Goal: Task Accomplishment & Management: Use online tool/utility

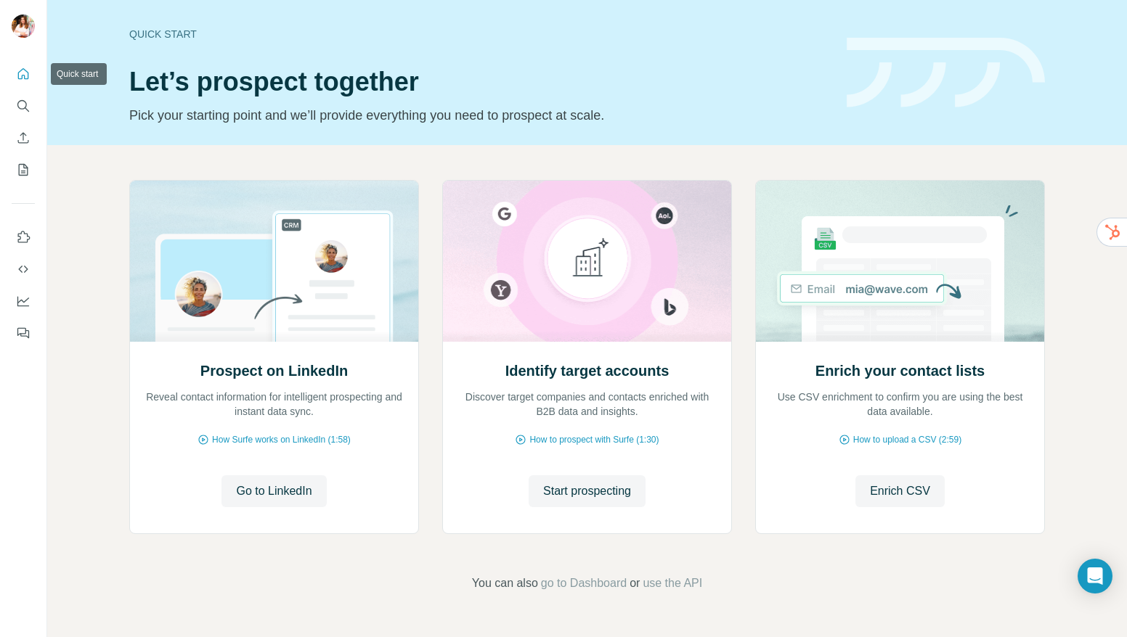
click at [23, 81] on icon "Quick start" at bounding box center [23, 74] width 15 height 15
click at [889, 488] on span "Enrich CSV" at bounding box center [900, 491] width 60 height 17
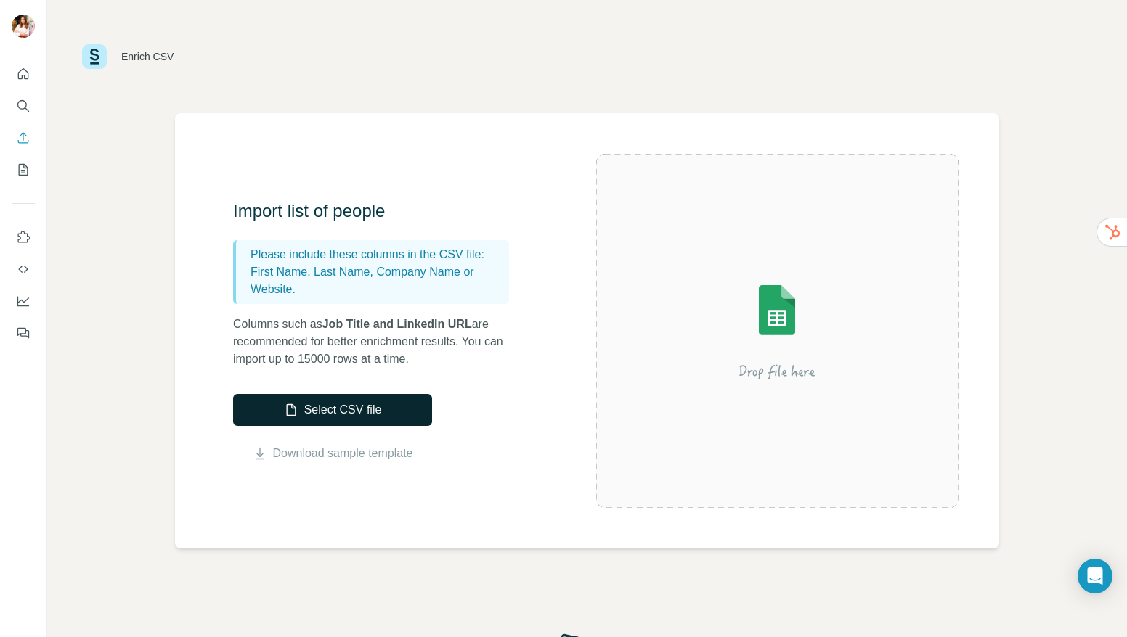
click at [363, 411] on button "Select CSV file" at bounding box center [332, 410] width 199 height 32
click at [27, 67] on icon "Quick start" at bounding box center [23, 74] width 15 height 15
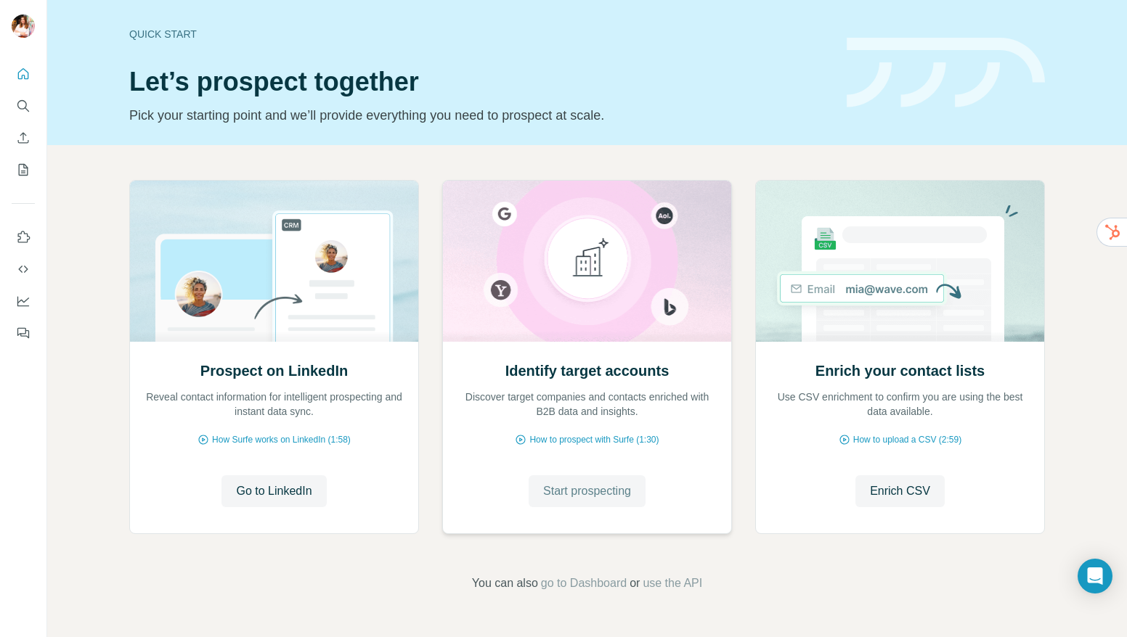
click at [558, 494] on span "Start prospecting" at bounding box center [587, 491] width 88 height 17
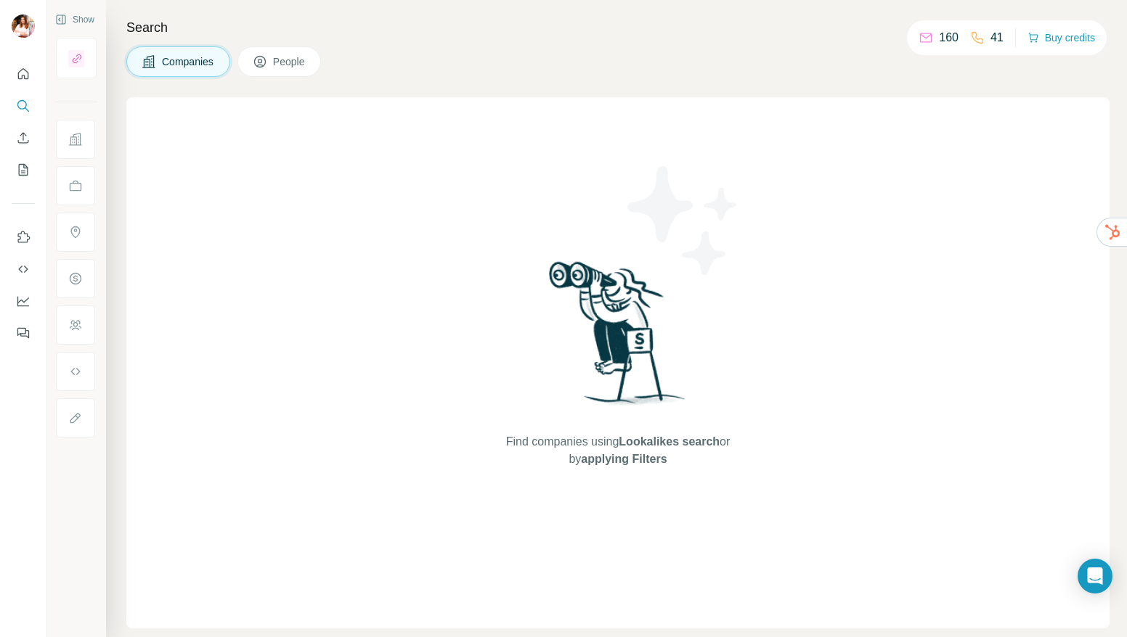
click at [258, 140] on div "Find companies using Lookalikes search or by applying Filters" at bounding box center [617, 362] width 983 height 531
click at [167, 62] on span "Companies" at bounding box center [188, 61] width 53 height 15
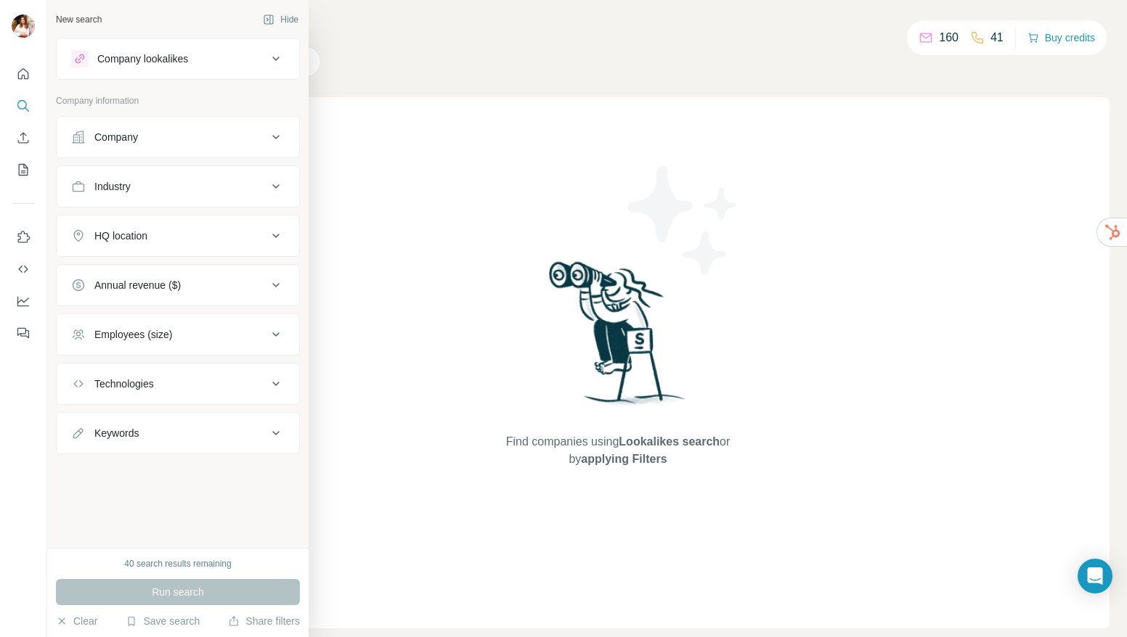
click at [144, 57] on div "Company lookalikes" at bounding box center [142, 59] width 91 height 15
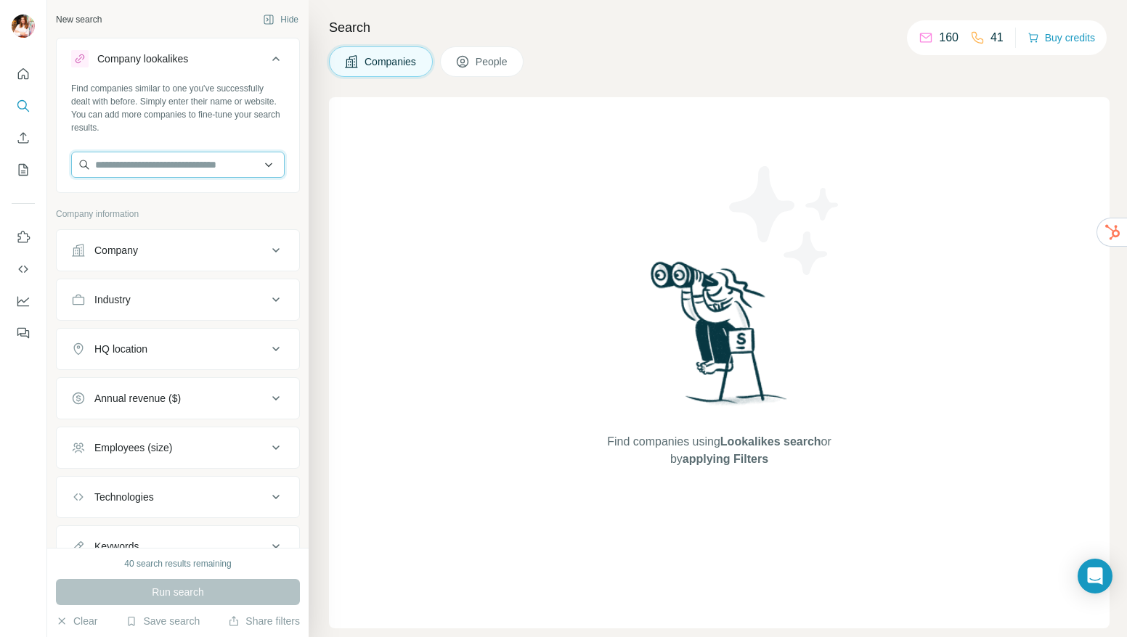
click at [138, 171] on input "text" at bounding box center [177, 165] width 213 height 26
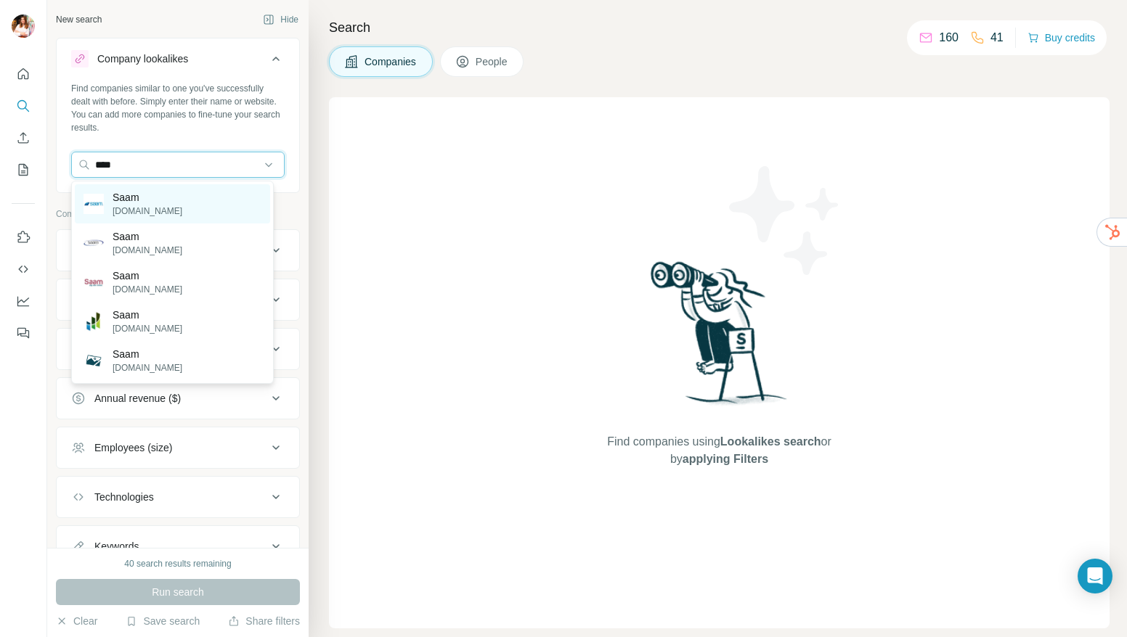
type input "****"
click at [121, 215] on p "[DOMAIN_NAME]" at bounding box center [148, 211] width 70 height 13
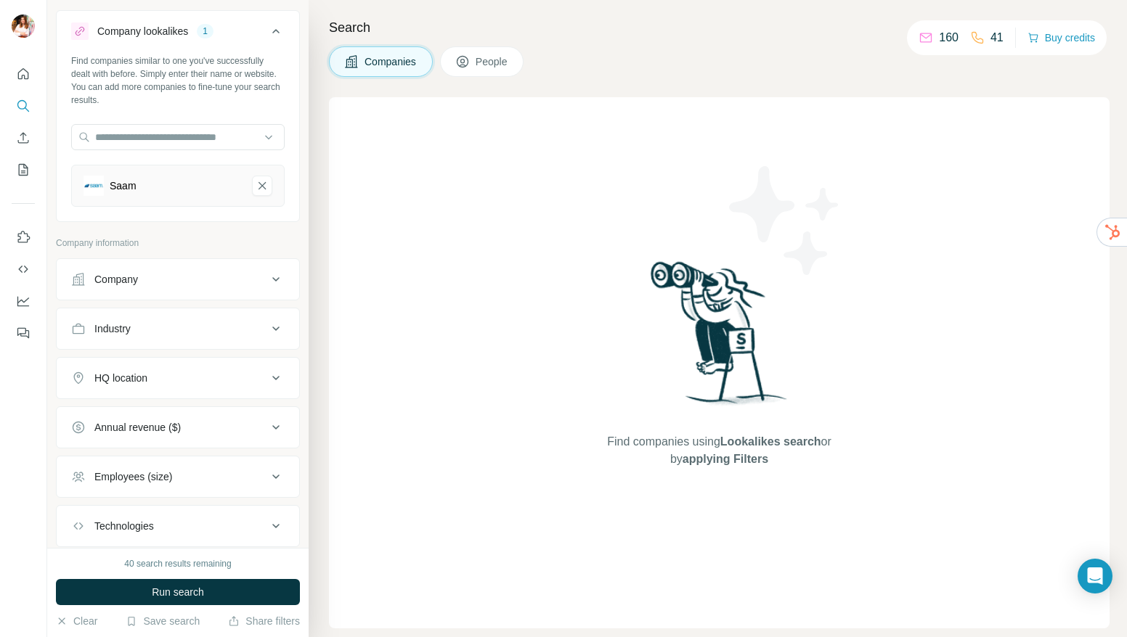
scroll to position [23, 0]
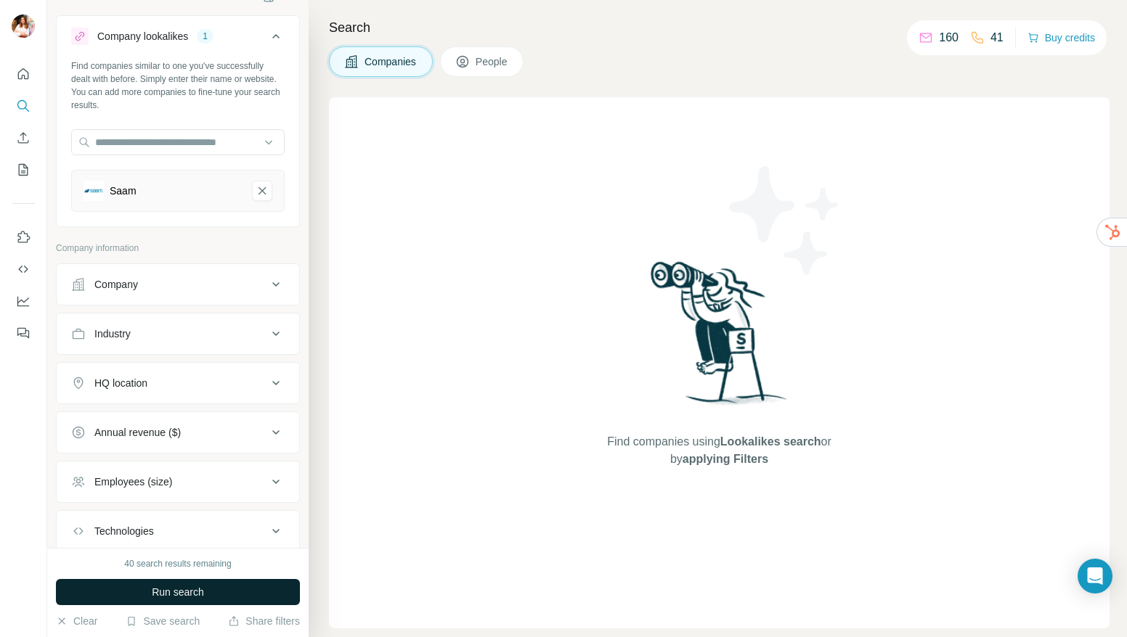
click at [171, 589] on span "Run search" at bounding box center [178, 592] width 52 height 15
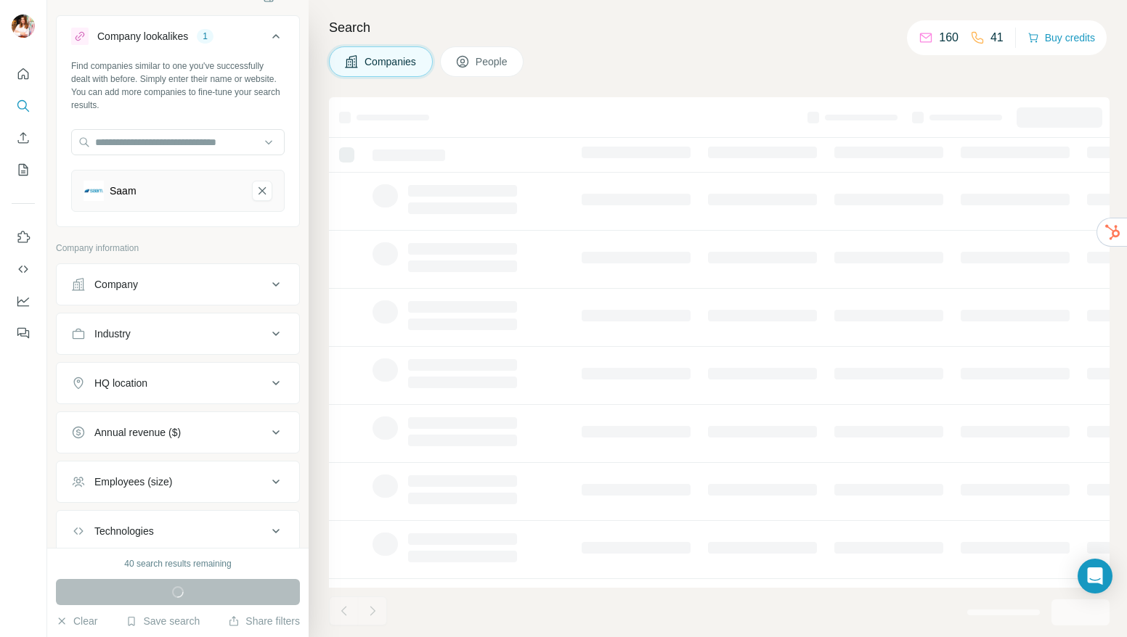
click at [272, 383] on icon at bounding box center [275, 383] width 7 height 4
click at [156, 421] on input "text" at bounding box center [177, 420] width 213 height 26
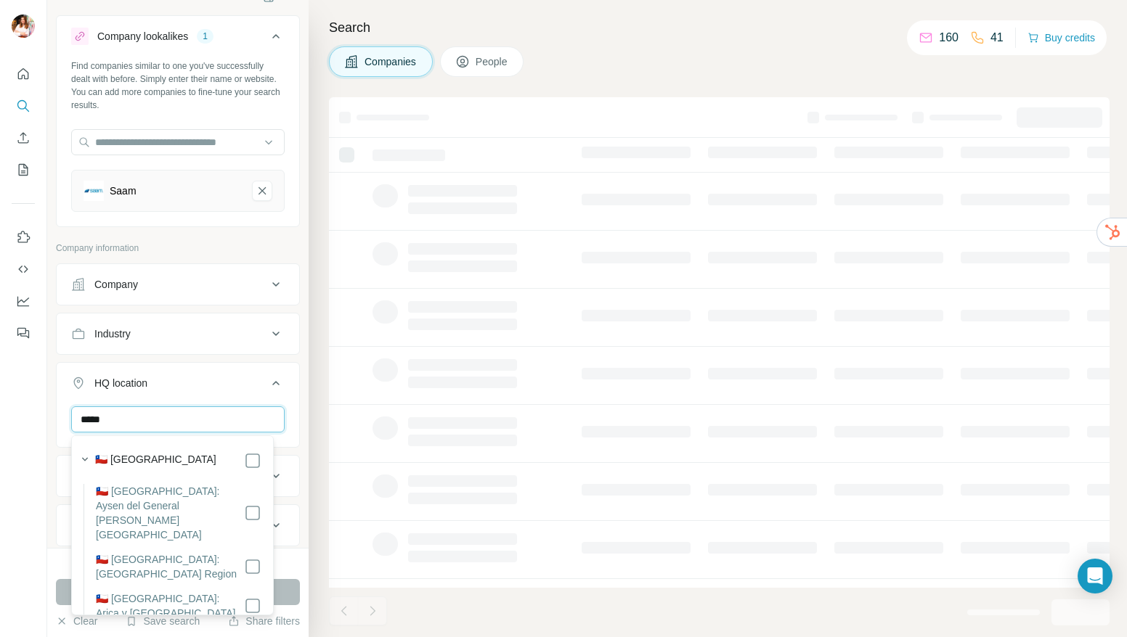
type input "*****"
click at [141, 460] on div "🇨🇱 [GEOGRAPHIC_DATA]" at bounding box center [178, 460] width 166 height 17
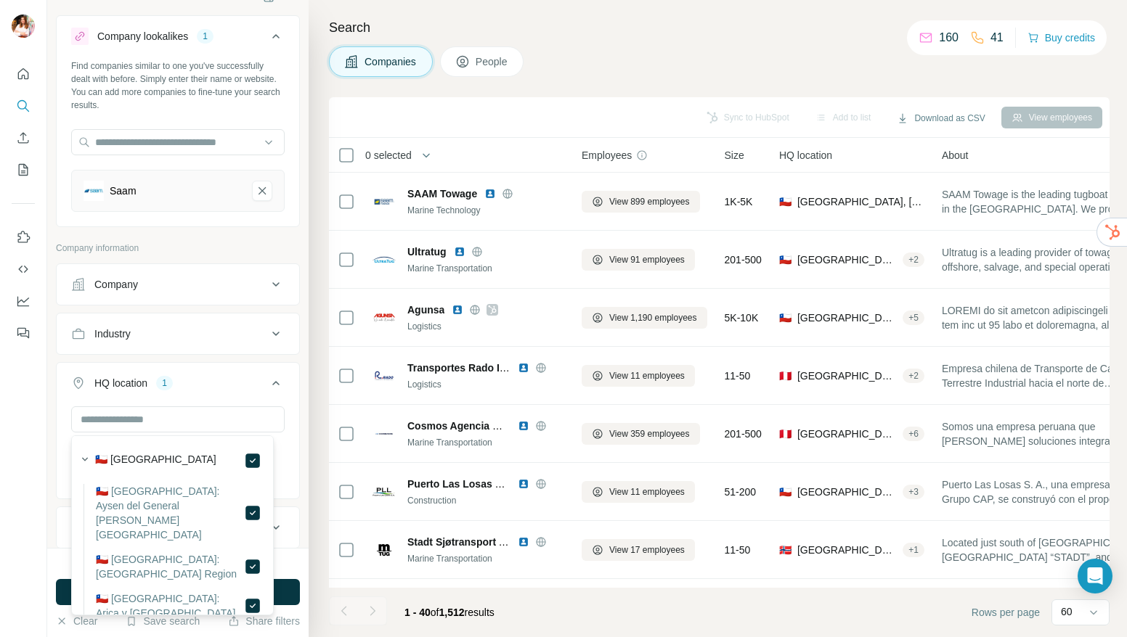
click at [39, 499] on div at bounding box center [23, 318] width 47 height 637
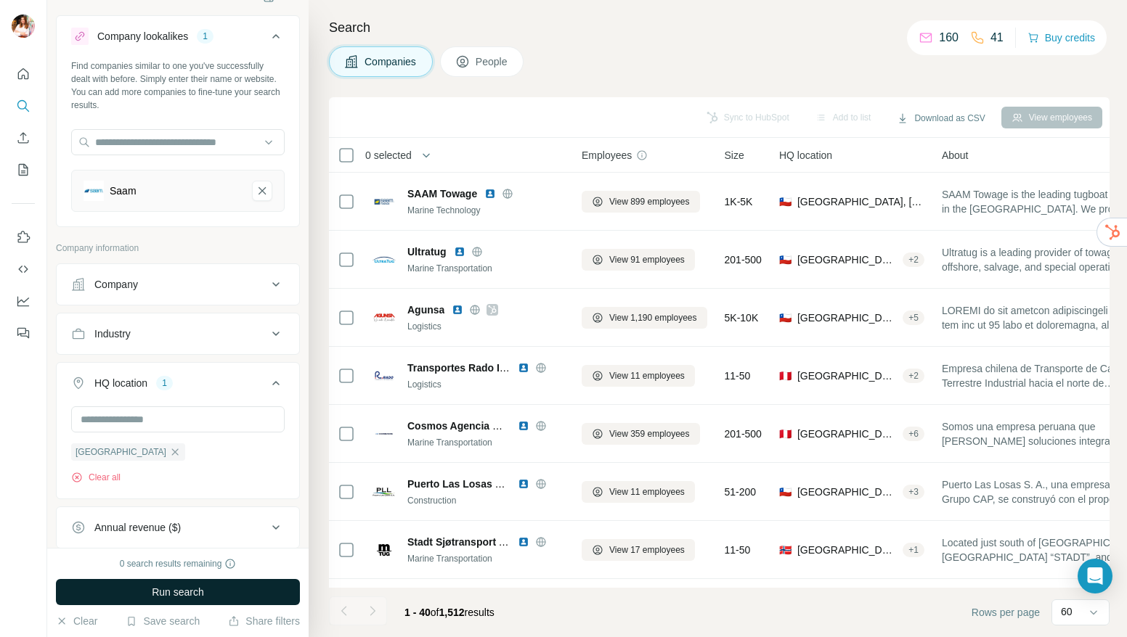
click at [133, 589] on button "Run search" at bounding box center [178, 592] width 244 height 26
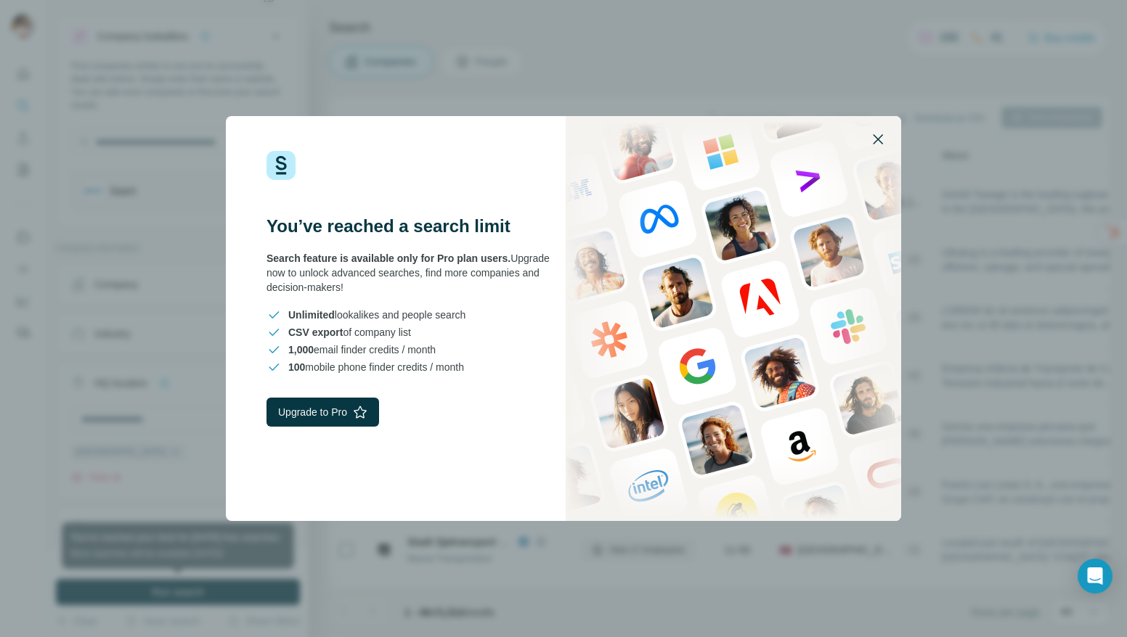
click at [880, 139] on icon "button" at bounding box center [877, 139] width 17 height 17
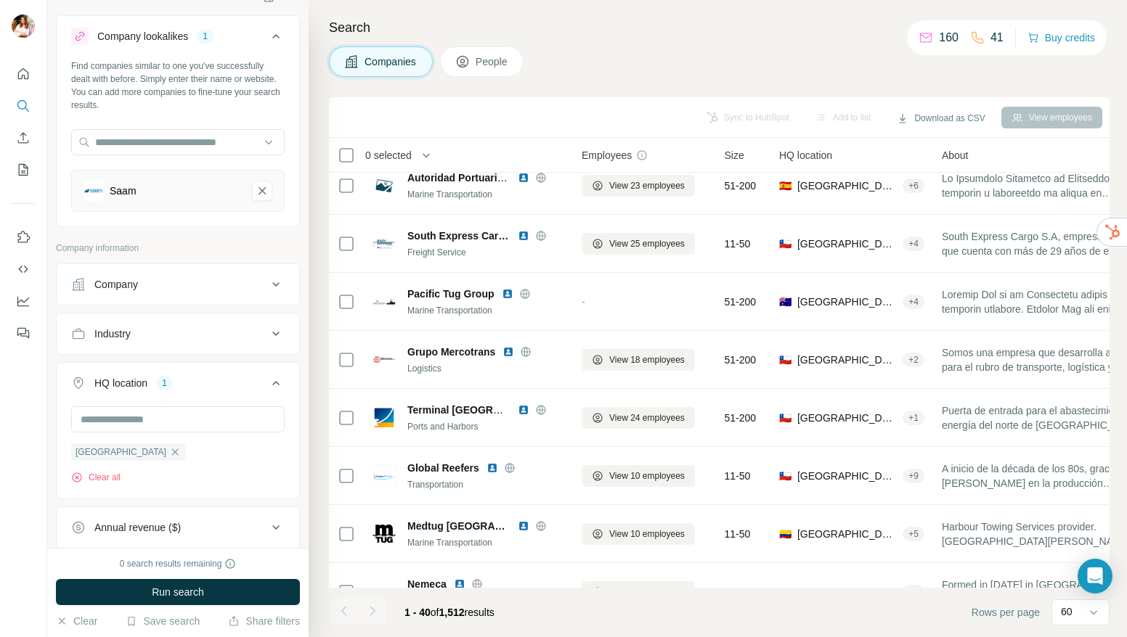
scroll to position [1916, 0]
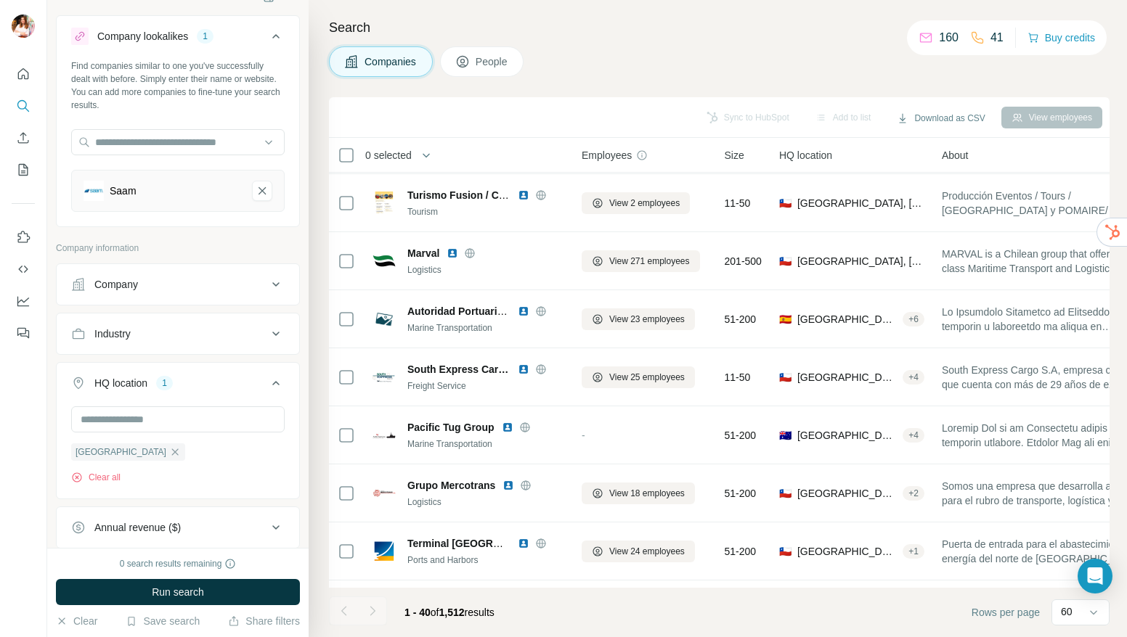
click at [483, 60] on span "People" at bounding box center [492, 61] width 33 height 15
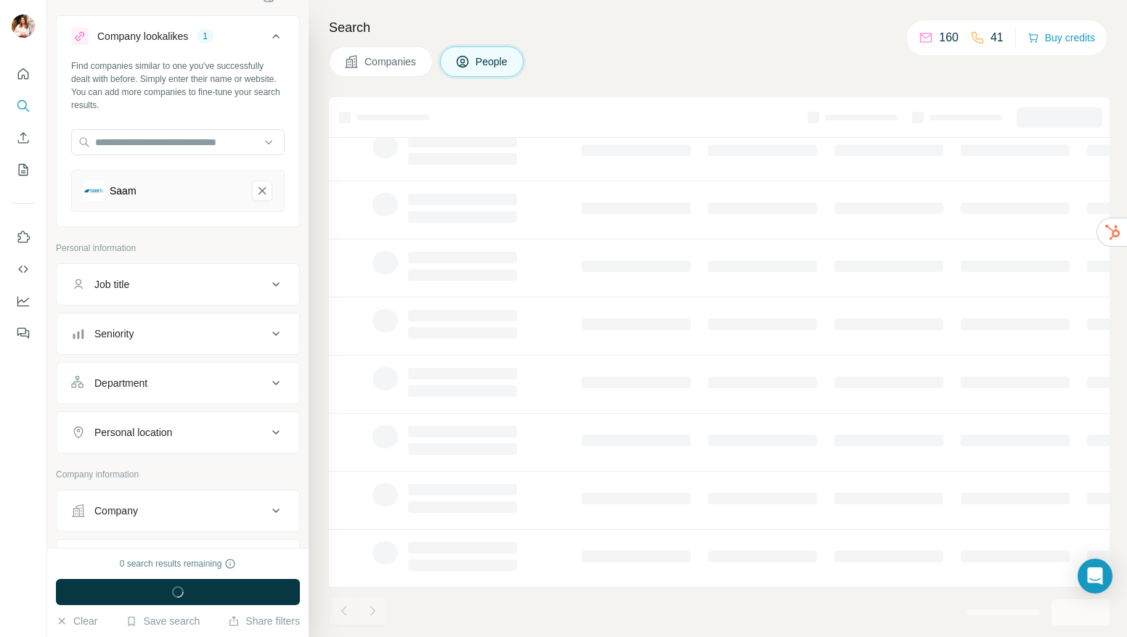
scroll to position [174, 0]
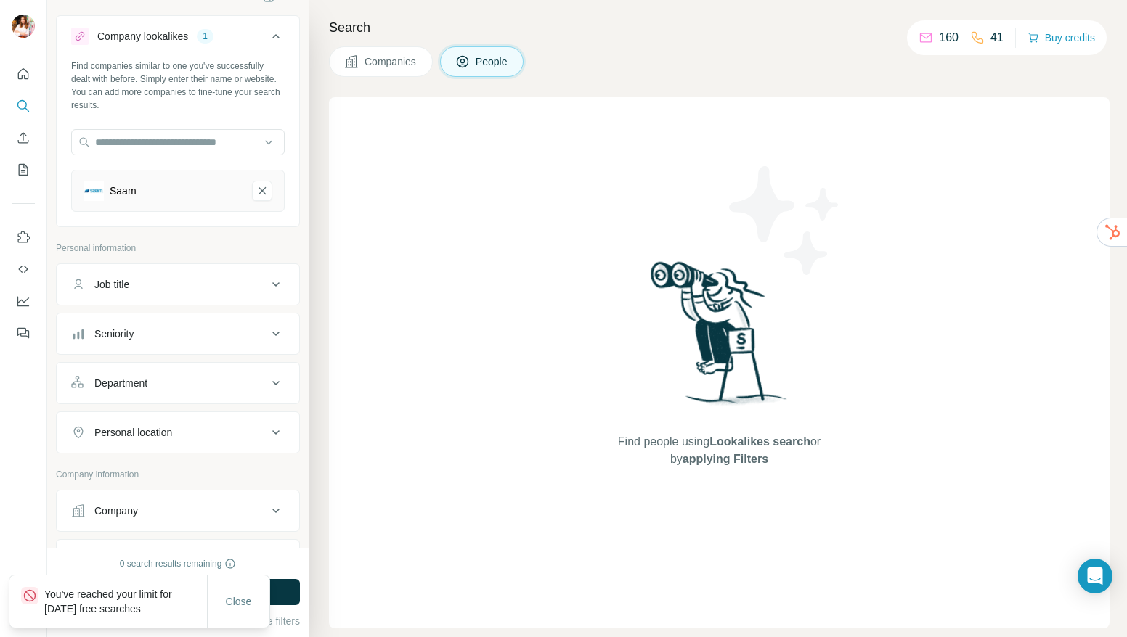
click at [34, 473] on div at bounding box center [23, 318] width 47 height 637
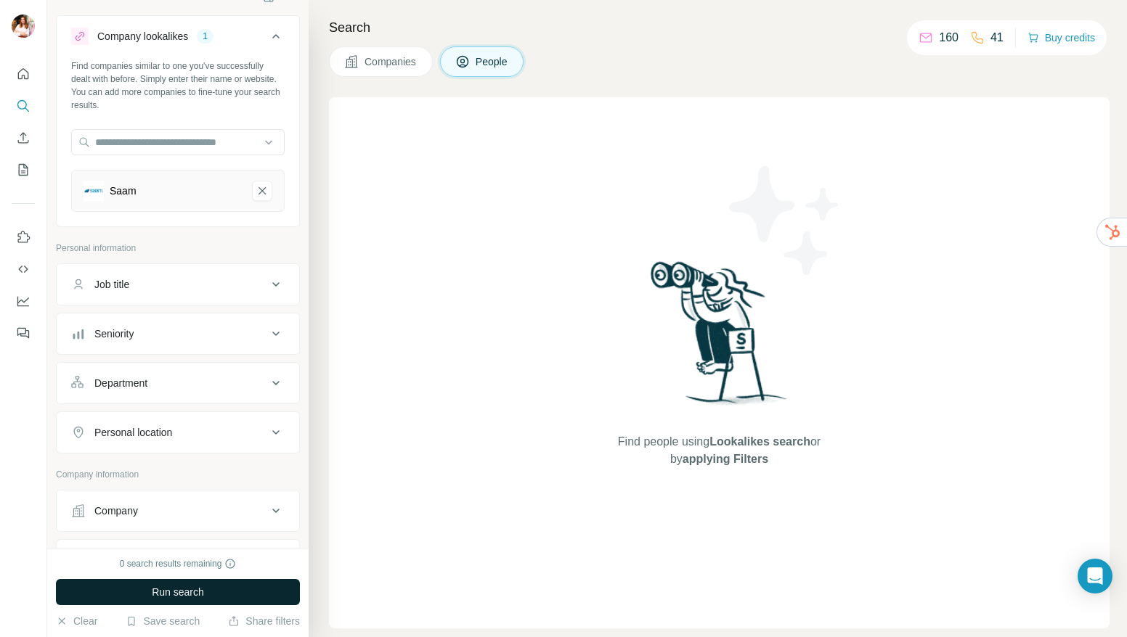
click at [196, 596] on span "Run search" at bounding box center [178, 592] width 52 height 15
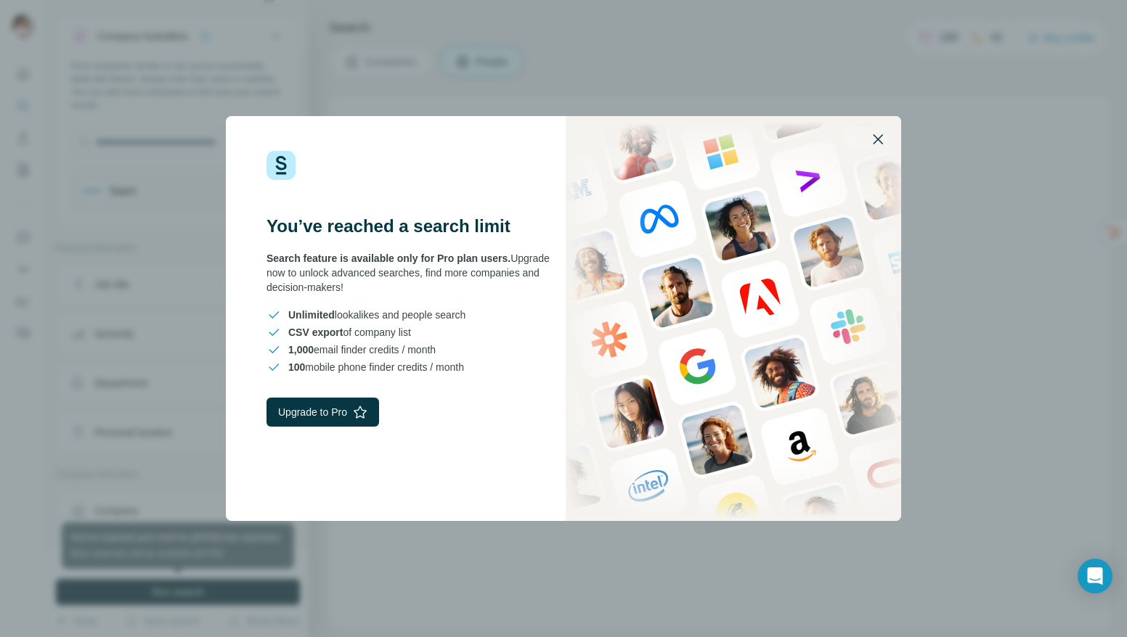
click at [878, 135] on icon "button" at bounding box center [877, 139] width 17 height 17
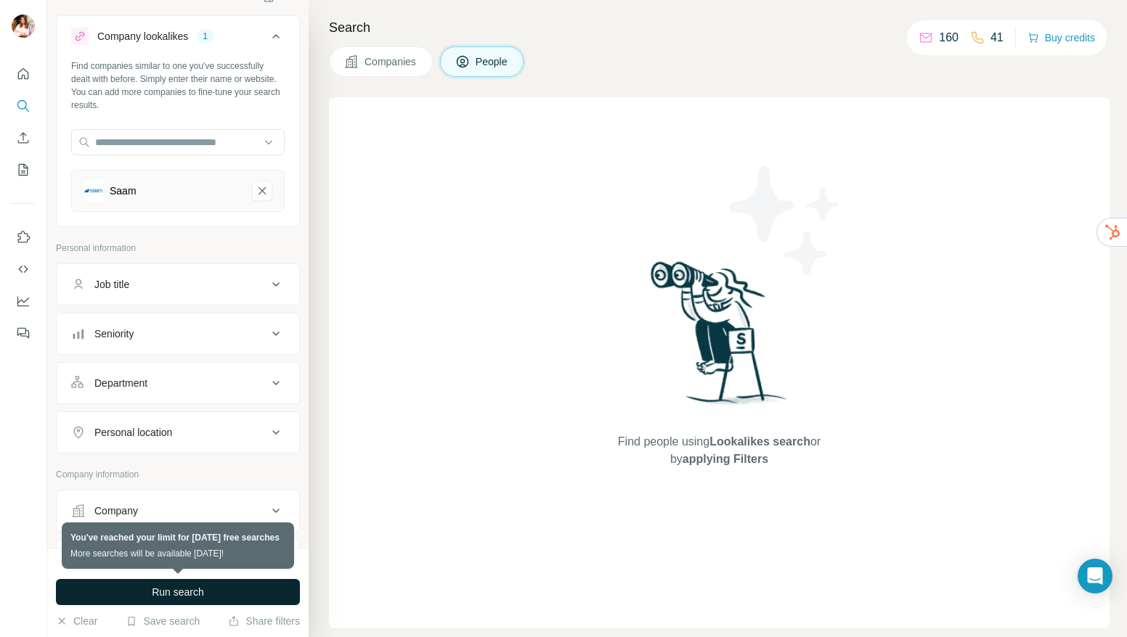
click at [385, 62] on span "Companies" at bounding box center [390, 61] width 53 height 15
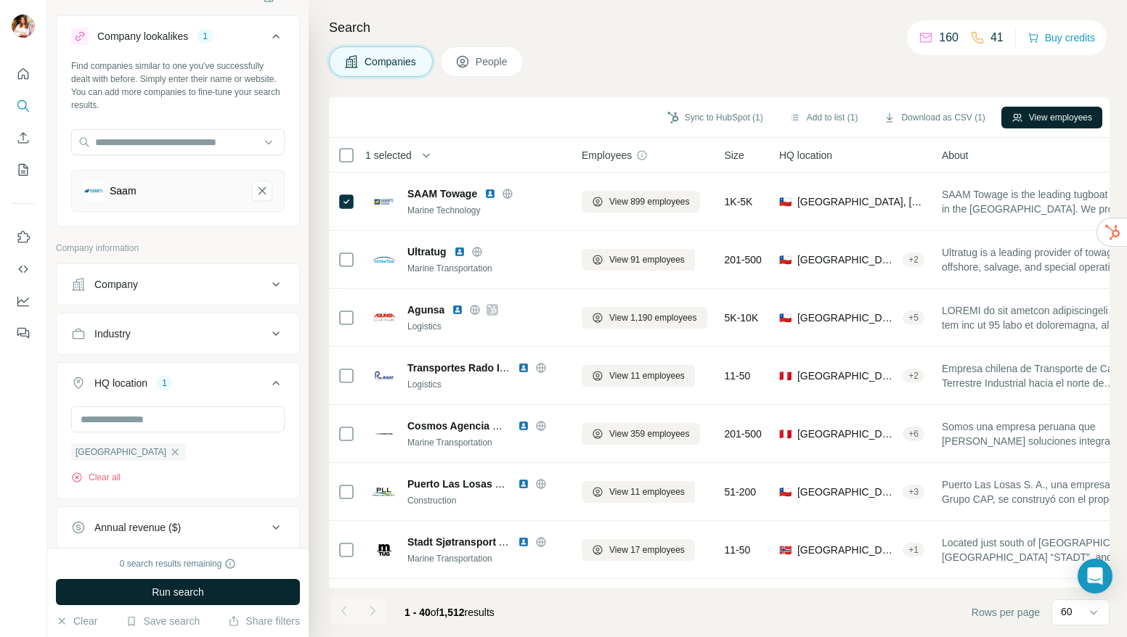
click at [1077, 115] on button "View employees" at bounding box center [1051, 118] width 101 height 22
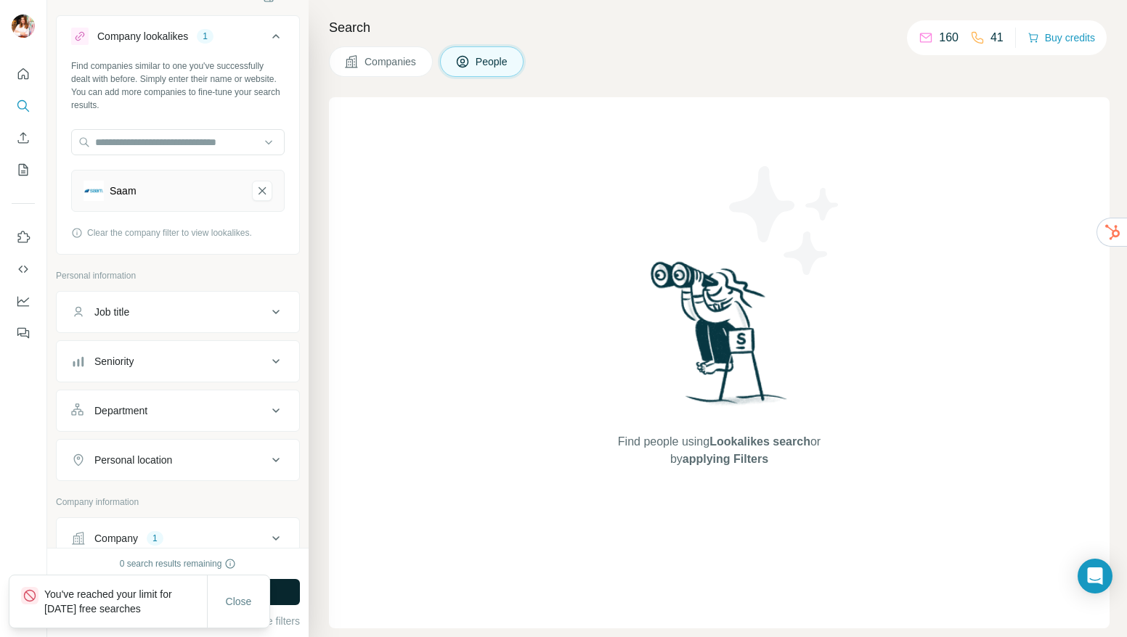
click at [407, 68] on span "Companies" at bounding box center [390, 61] width 53 height 15
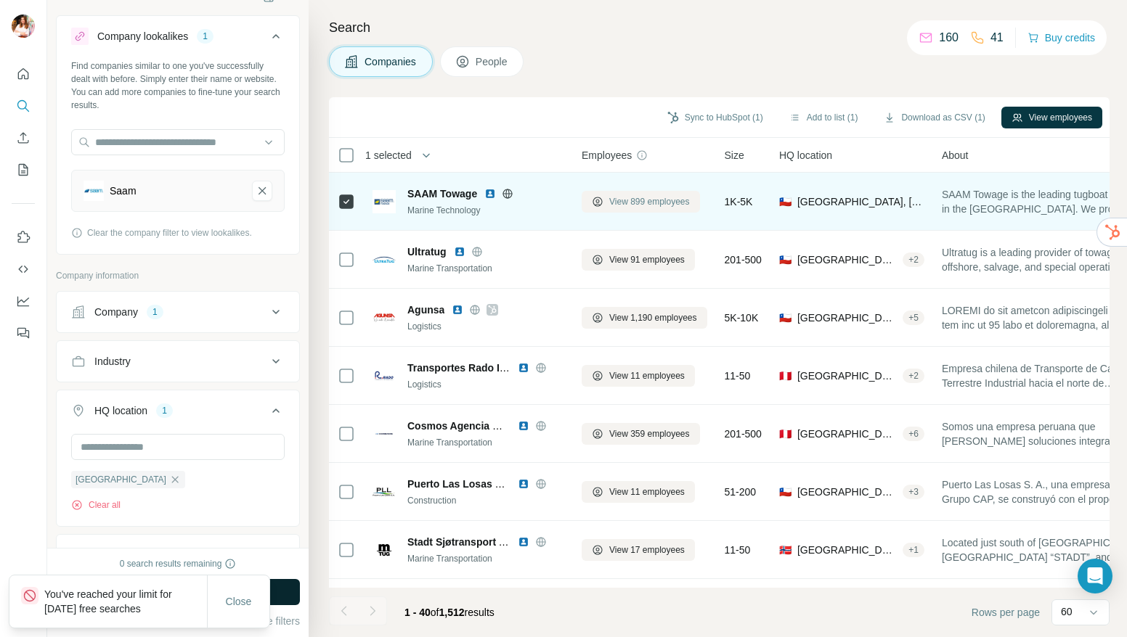
click at [621, 203] on span "View 899 employees" at bounding box center [649, 201] width 81 height 13
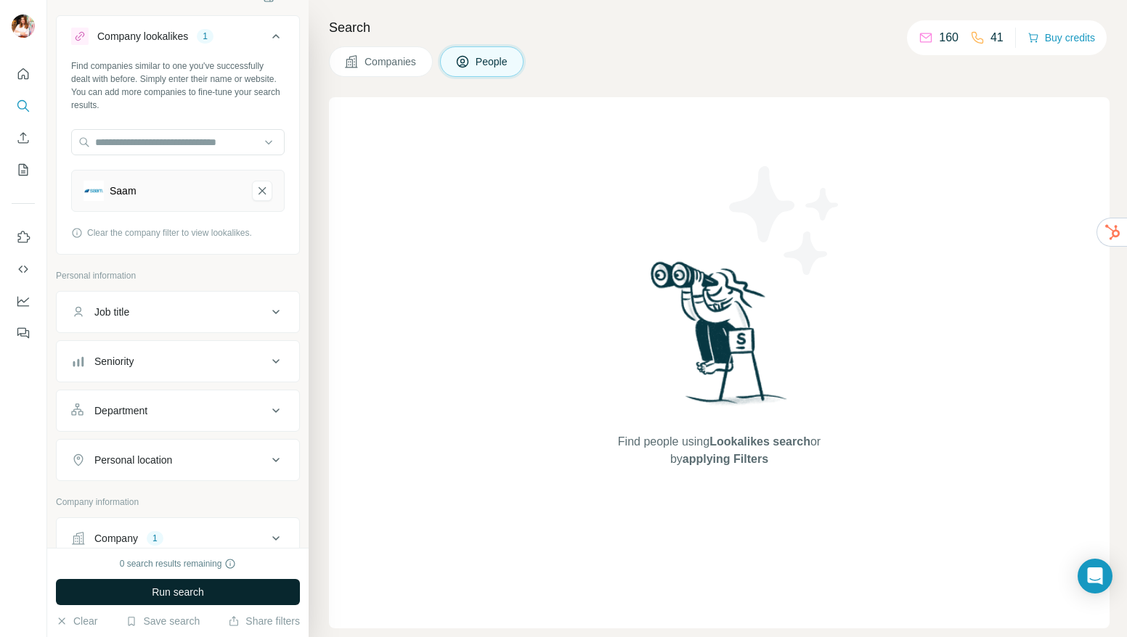
click at [356, 54] on icon at bounding box center [351, 61] width 15 height 15
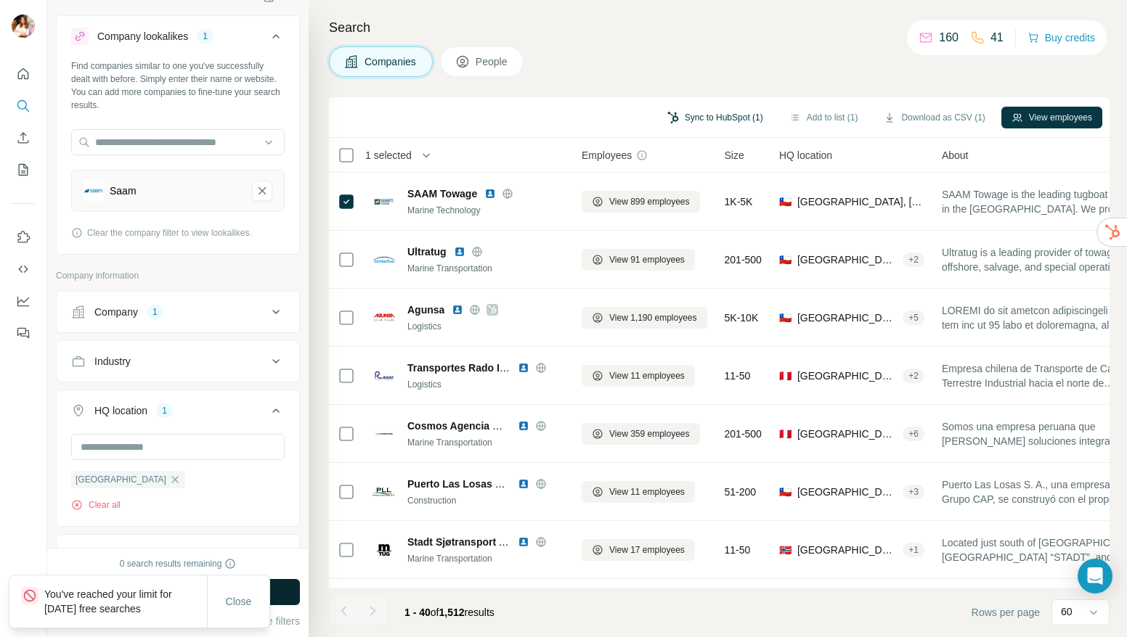
click at [700, 118] on button "Sync to HubSpot (1)" at bounding box center [715, 118] width 116 height 22
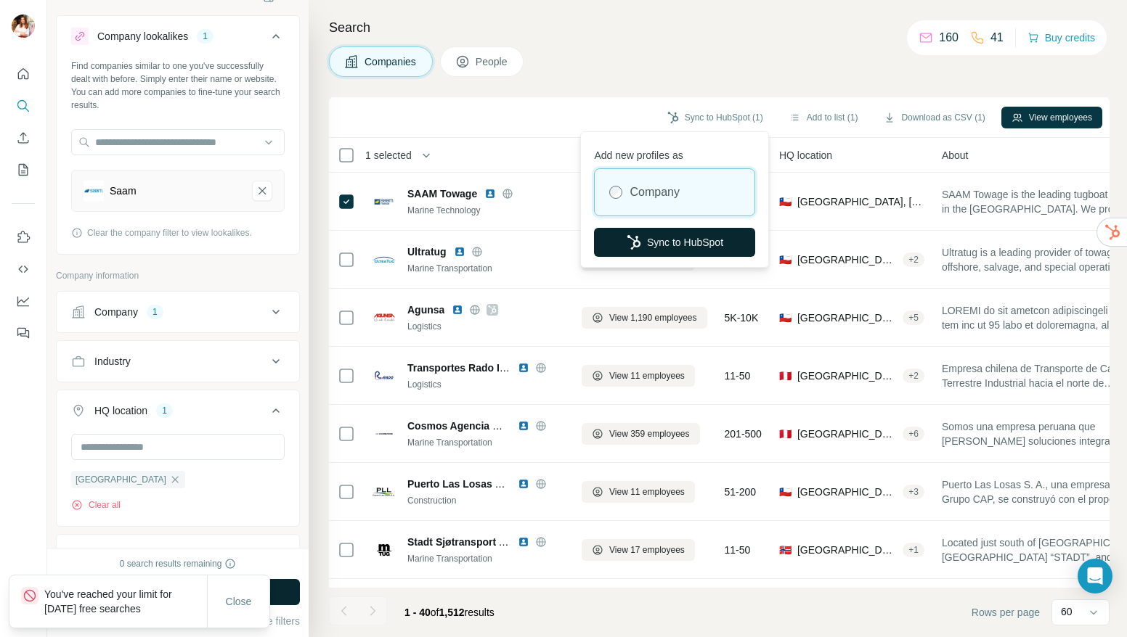
click at [704, 246] on button "Sync to HubSpot" at bounding box center [674, 242] width 161 height 29
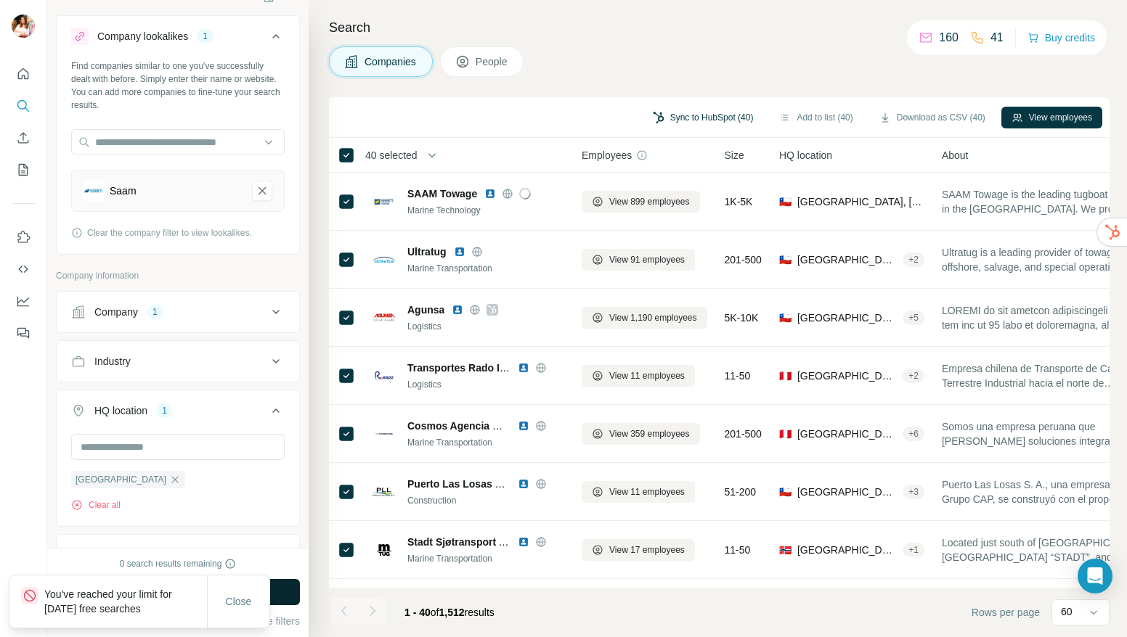
click at [661, 118] on button "Sync to HubSpot (40)" at bounding box center [702, 118] width 121 height 22
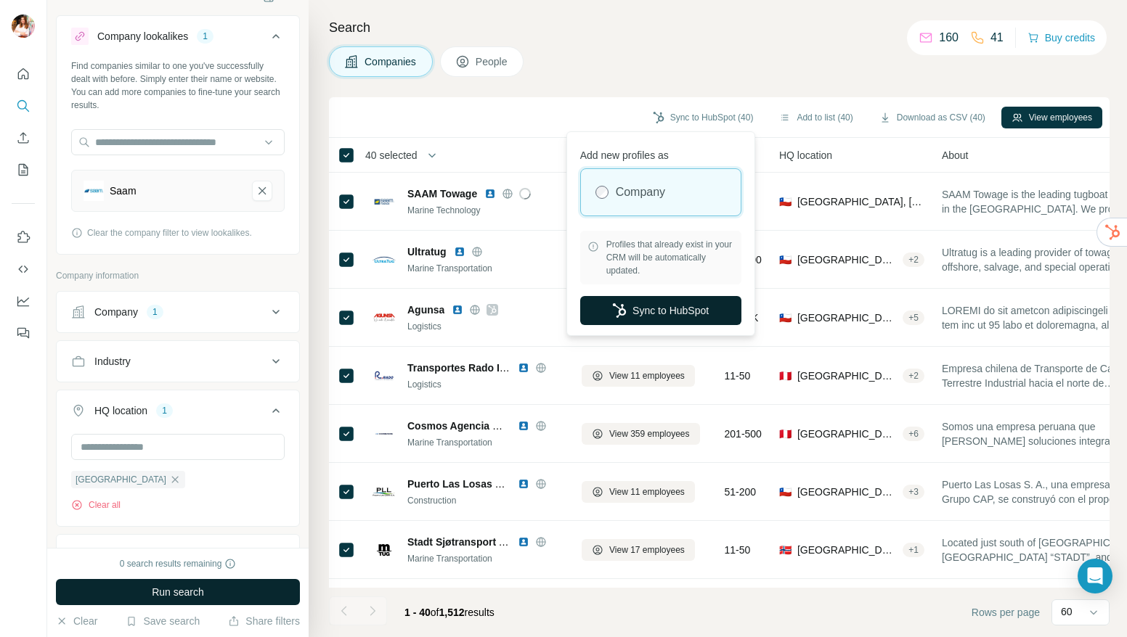
click at [646, 304] on button "Sync to HubSpot" at bounding box center [660, 310] width 161 height 29
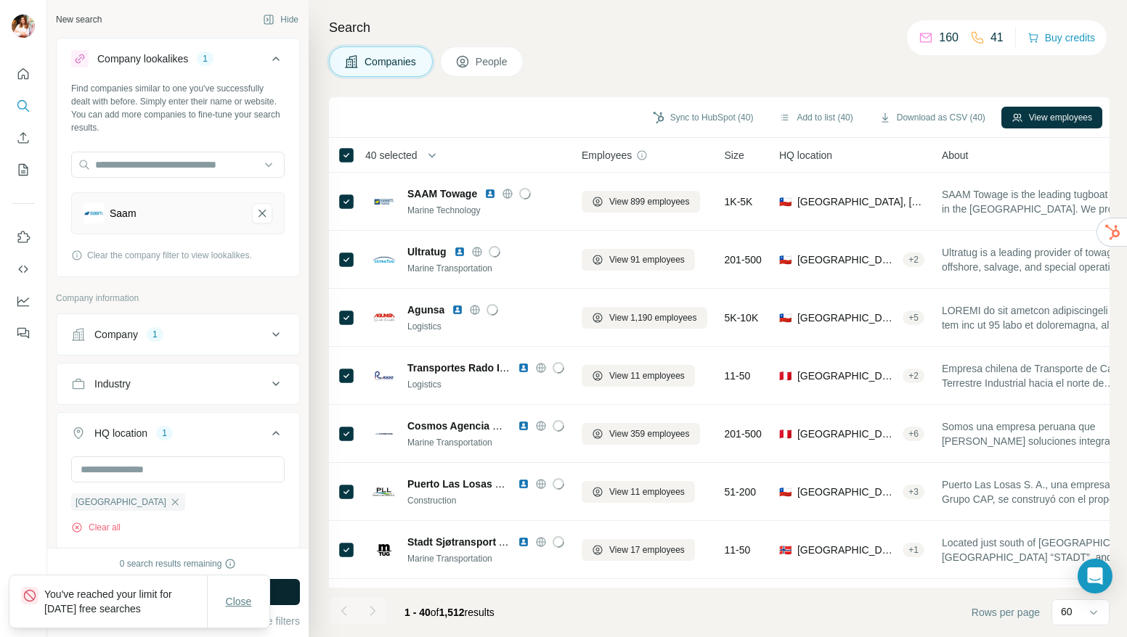
click at [242, 602] on span "Close" at bounding box center [239, 602] width 26 height 15
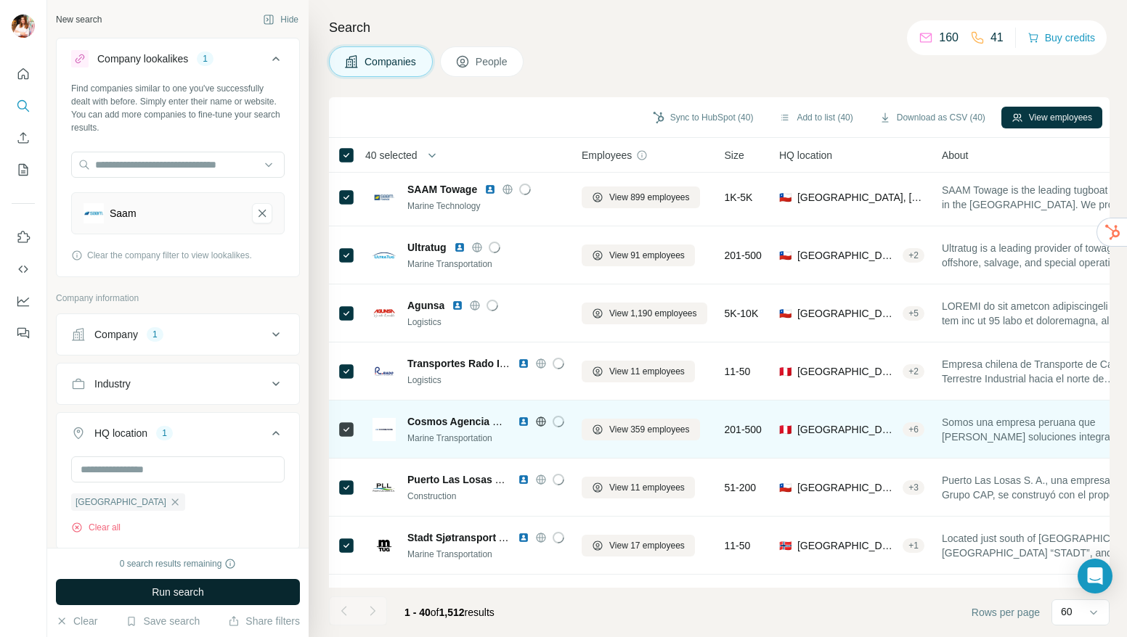
scroll to position [184, 0]
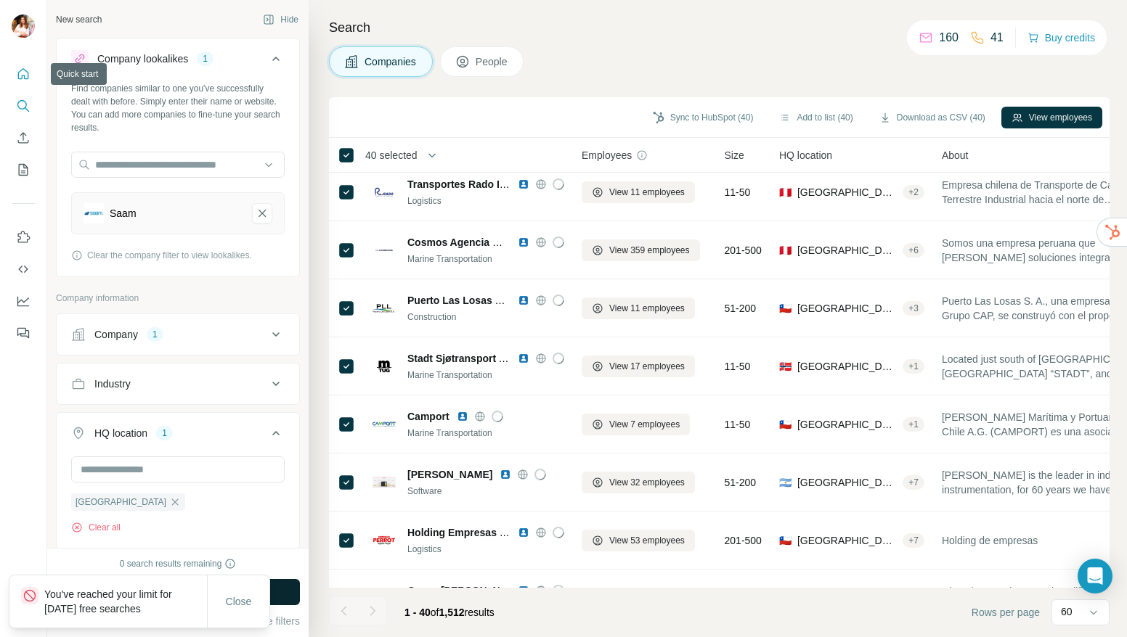
click at [23, 71] on icon "Quick start" at bounding box center [23, 74] width 15 height 15
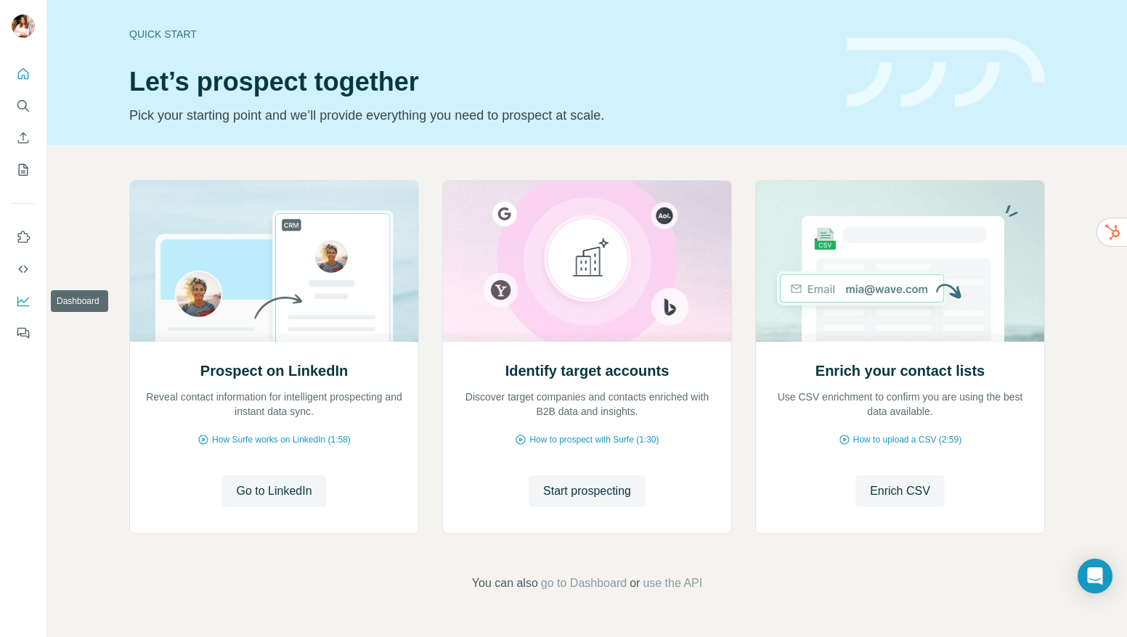
click at [17, 308] on icon "Dashboard" at bounding box center [23, 301] width 15 height 15
click at [23, 166] on icon "My lists" at bounding box center [23, 170] width 15 height 15
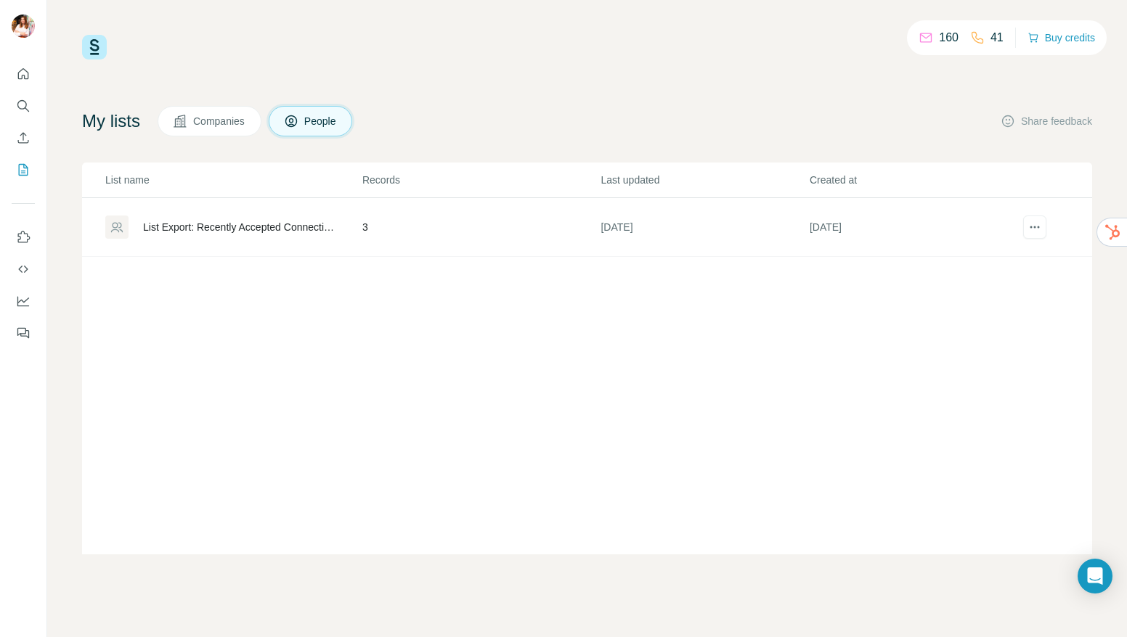
click at [208, 125] on span "Companies" at bounding box center [219, 121] width 53 height 15
click at [222, 228] on div "Added from ICP Finder" at bounding box center [195, 227] width 104 height 15
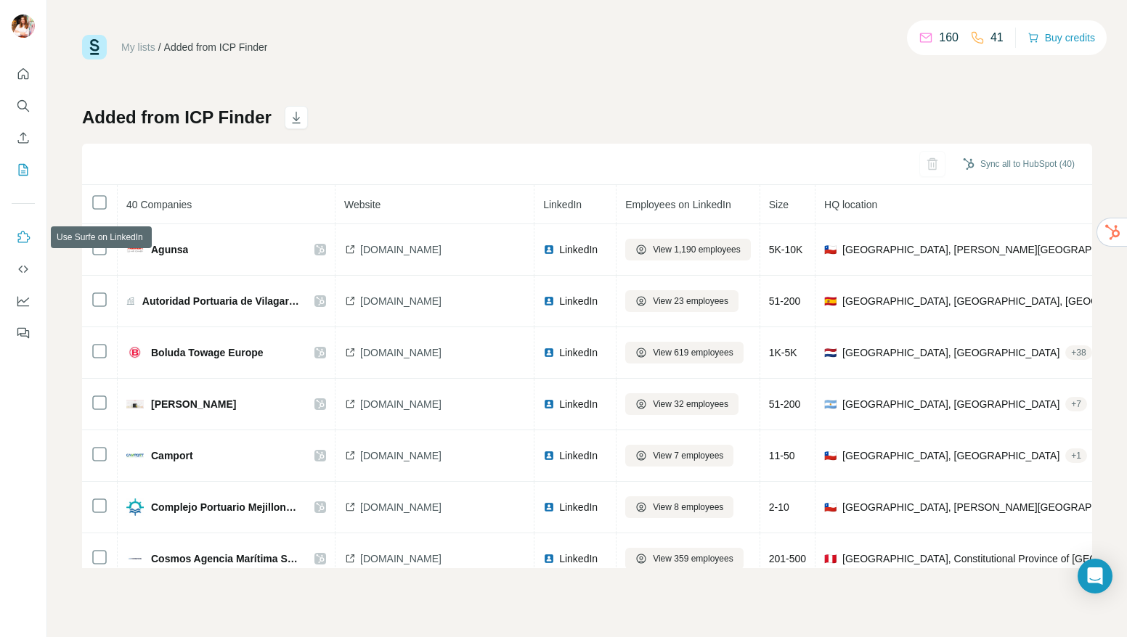
click at [20, 240] on icon "Use Surfe on LinkedIn" at bounding box center [23, 237] width 15 height 15
